Goal: Information Seeking & Learning: Learn about a topic

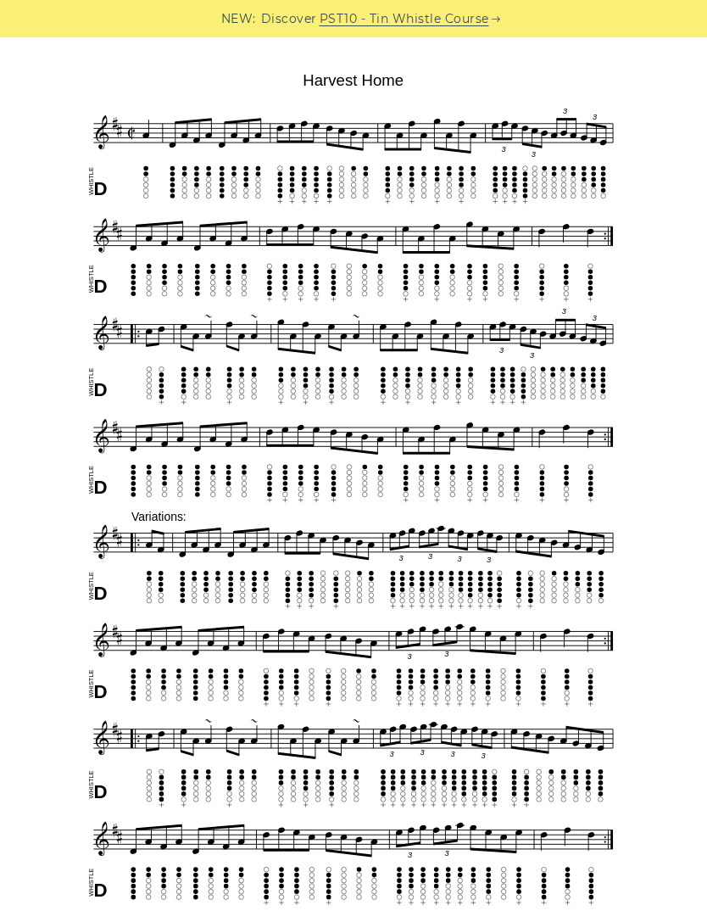
scroll to position [430, 0]
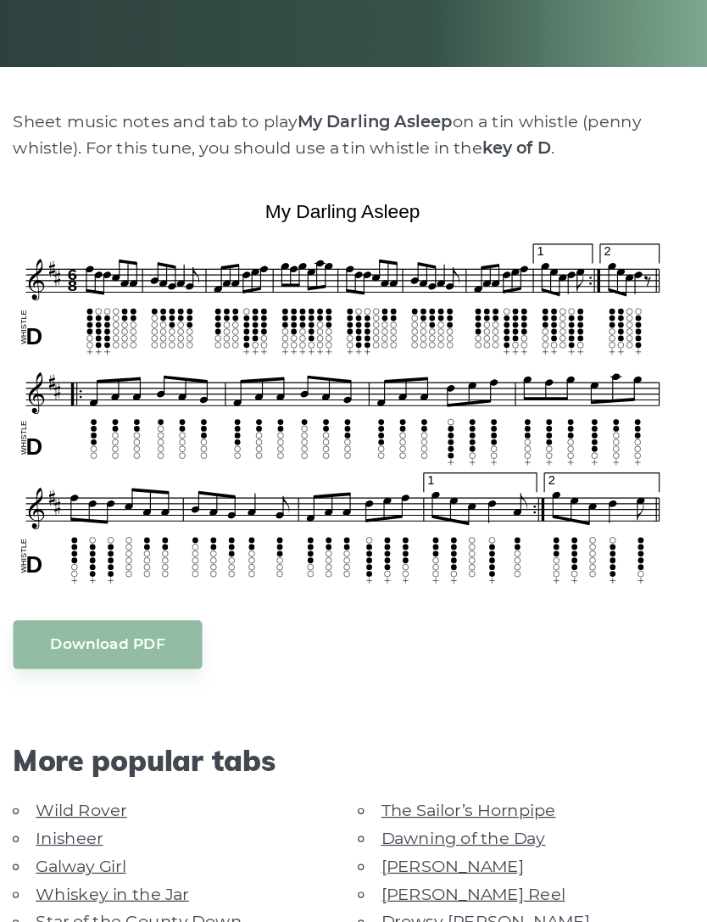
scroll to position [291, 0]
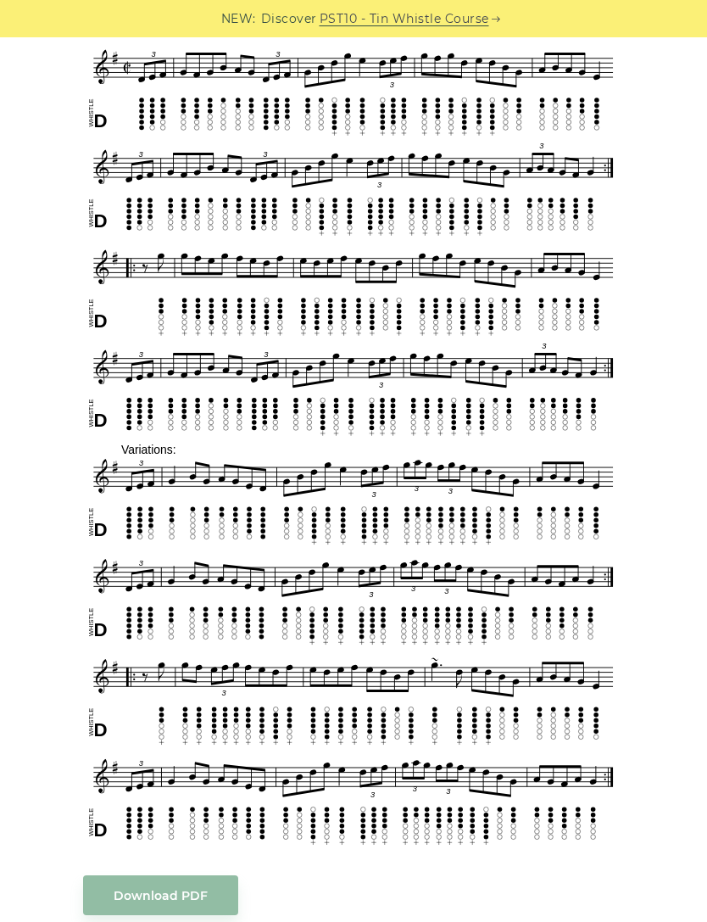
scroll to position [544, 0]
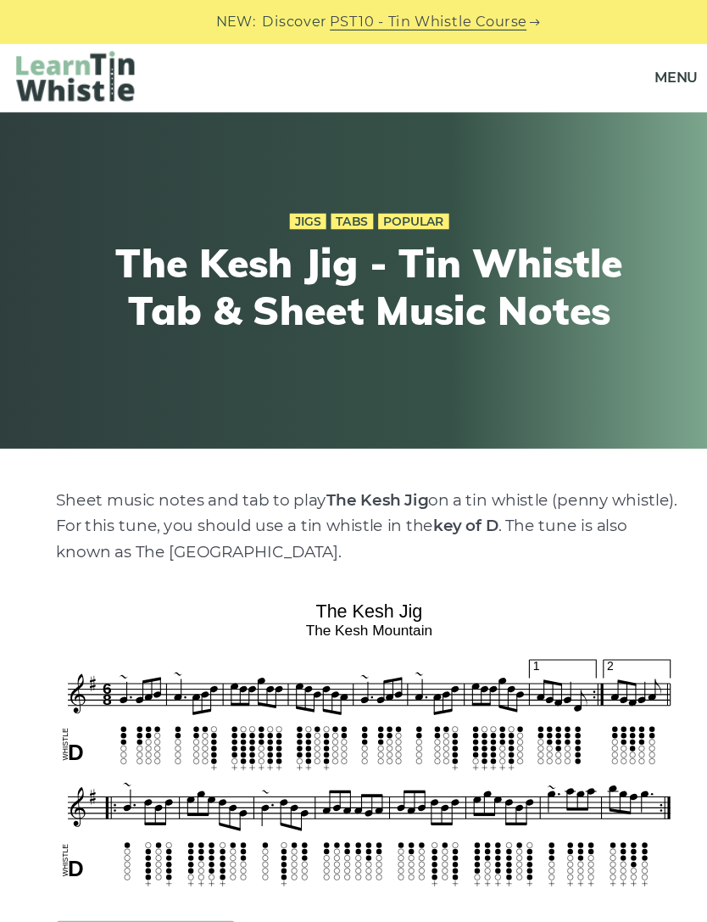
click at [599, 53] on span "Menu" at bounding box center [617, 67] width 37 height 42
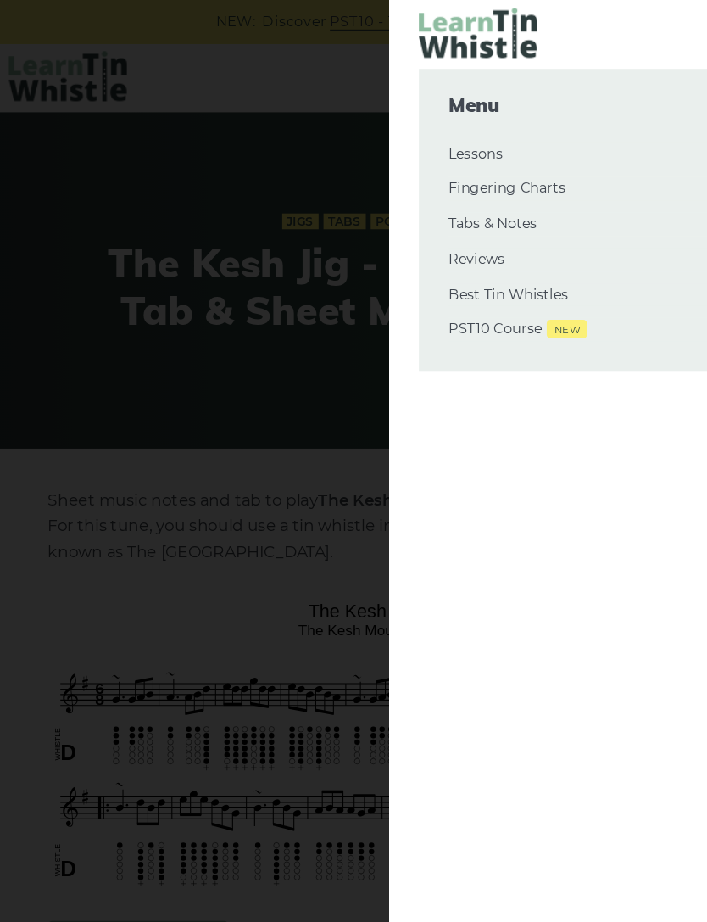
click at [292, 524] on div at bounding box center [353, 461] width 707 height 922
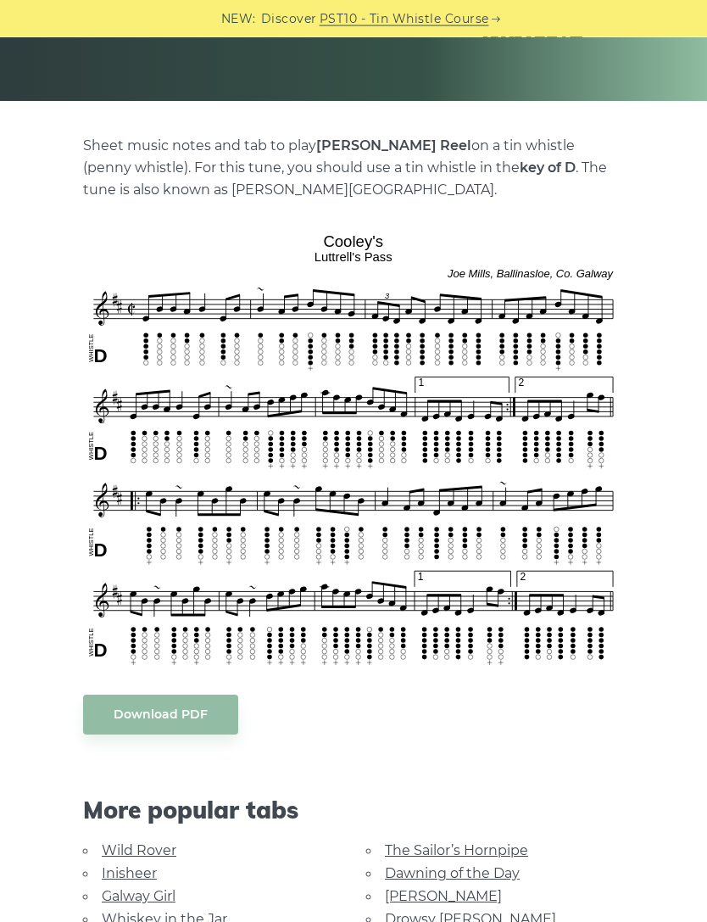
scroll to position [286, 0]
